Goal: Find specific page/section: Find specific page/section

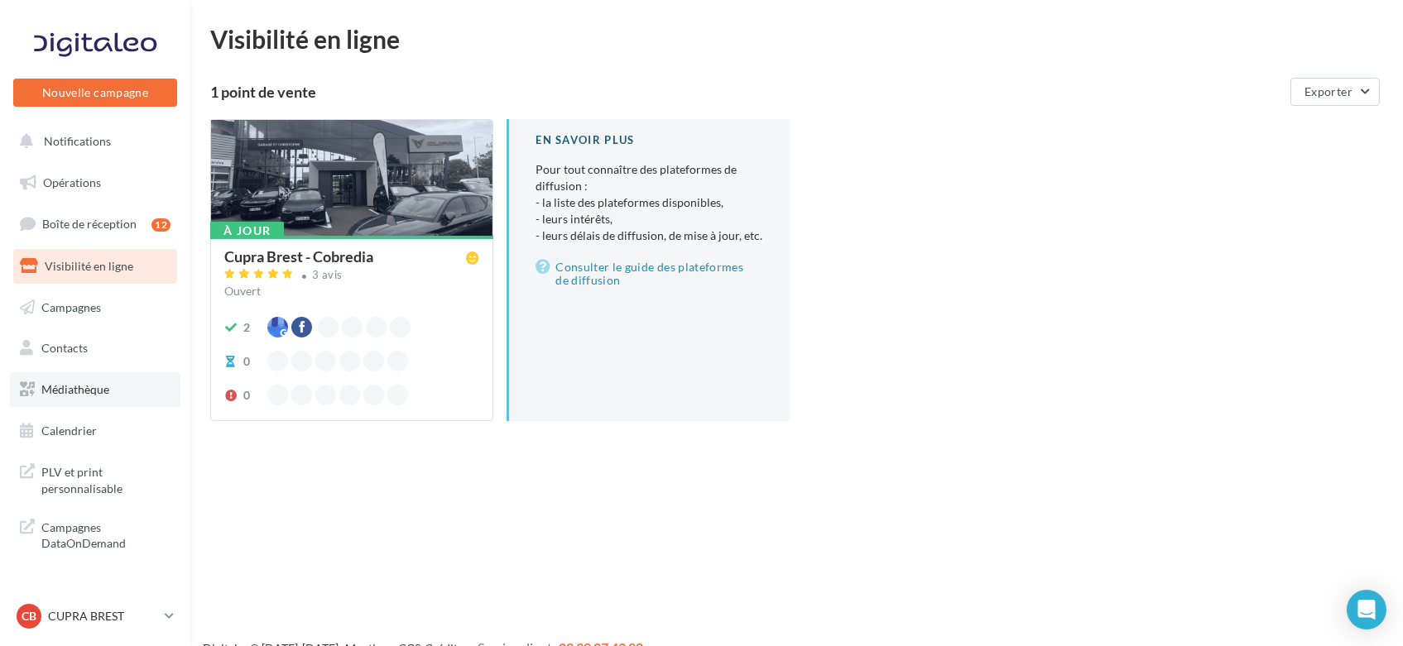
click at [99, 389] on span "Médiathèque" at bounding box center [75, 389] width 68 height 14
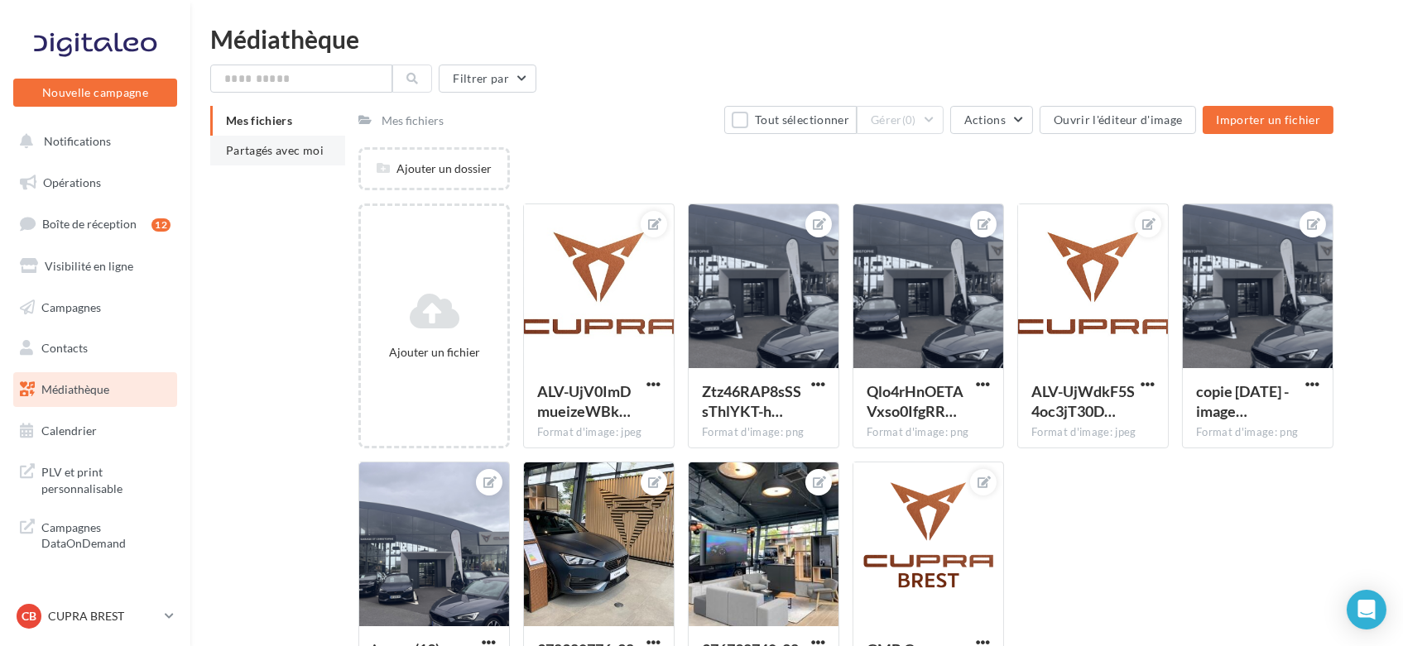
click at [281, 156] on span "Partagés avec moi" at bounding box center [275, 150] width 98 height 14
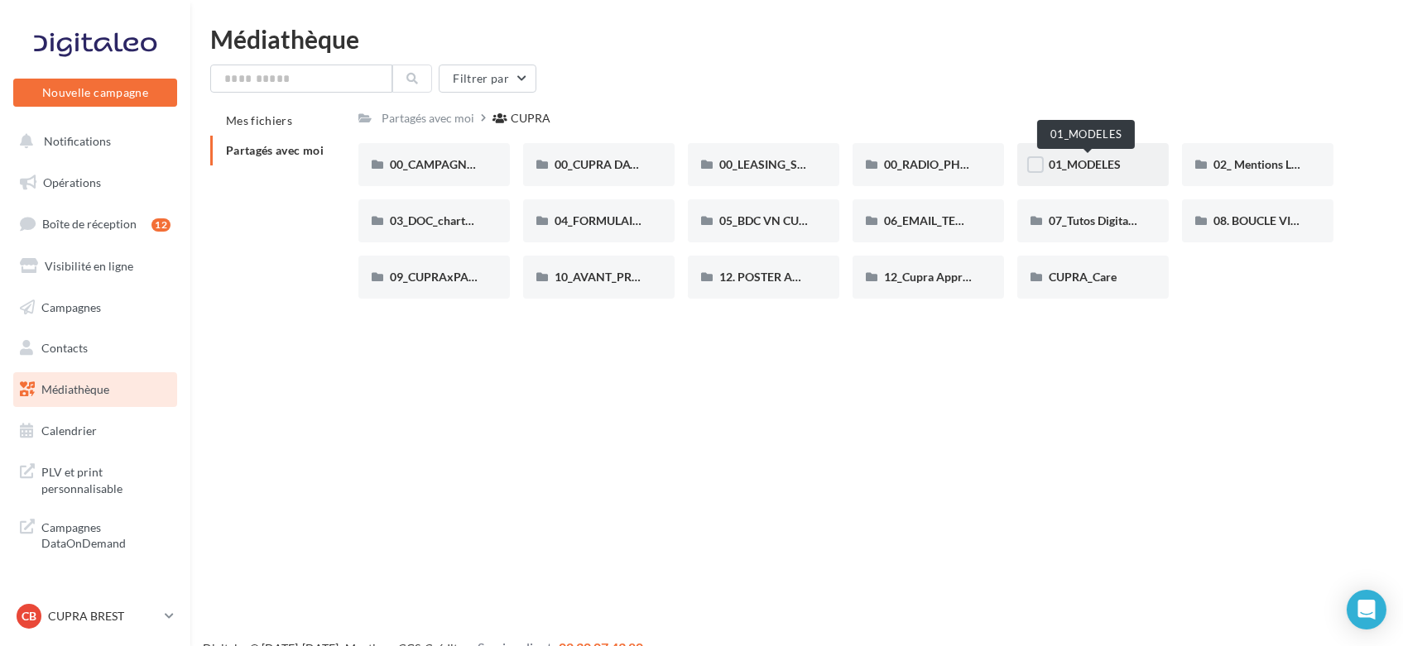
click at [1105, 167] on span "01_MODELES" at bounding box center [1085, 164] width 72 height 14
